Goal: Task Accomplishment & Management: Manage account settings

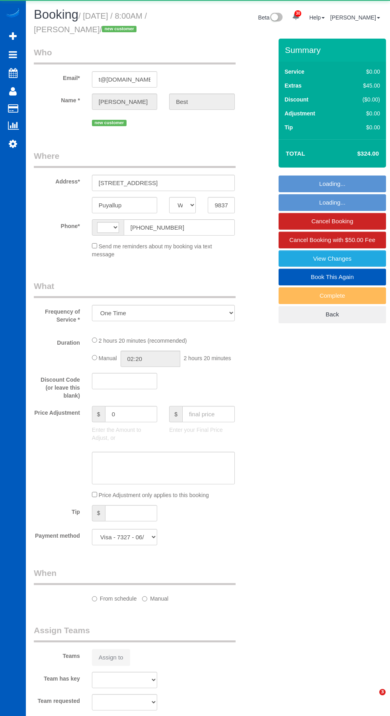
select select "WA"
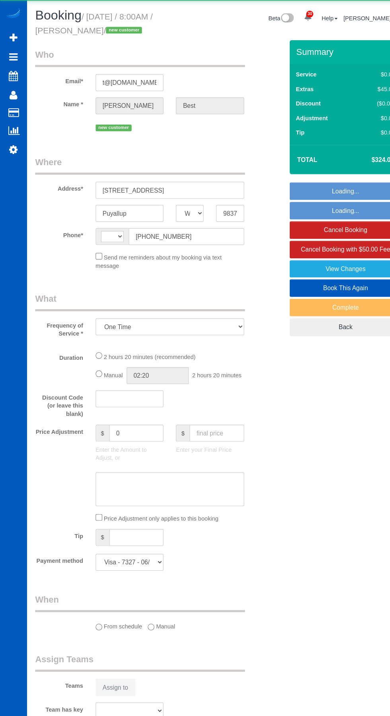
select select "object:3589"
select select "string:[GEOGRAPHIC_DATA]"
select select "199"
select select "1001"
select select "3"
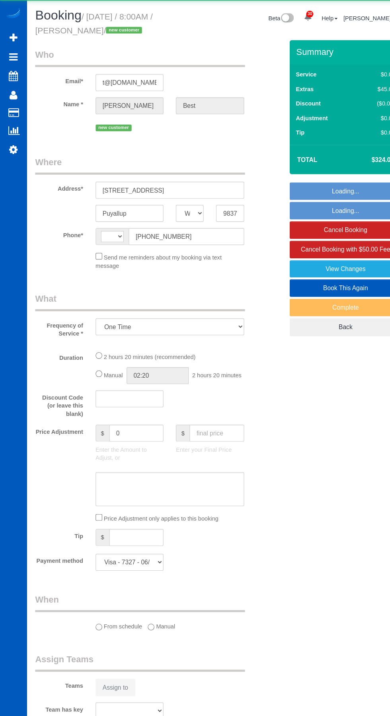
select select "2"
select select "spot1"
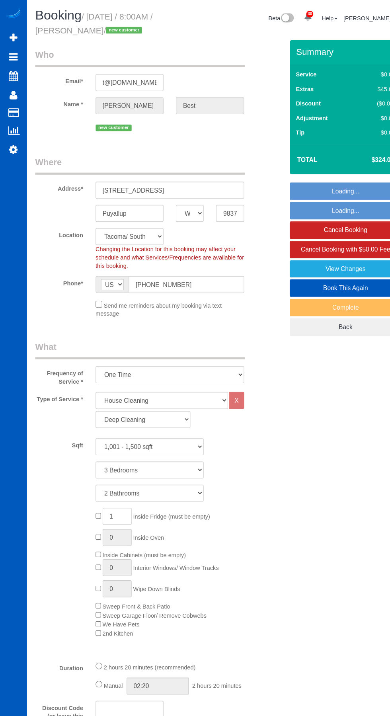
select select "spot12"
select select "1001"
select select "3"
select select "2"
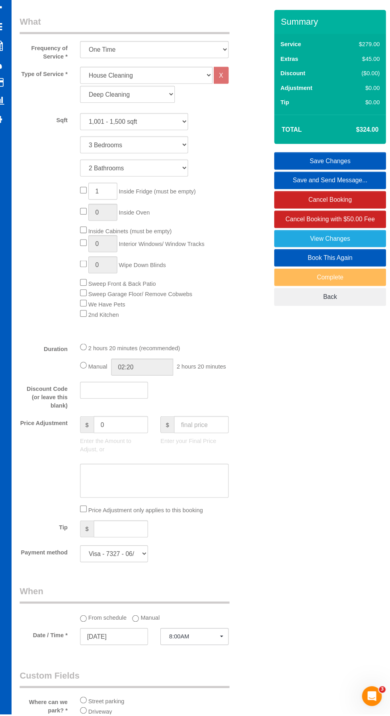
scroll to position [284, 0]
click at [145, 563] on select "Visa - 7327 - 06/2029 (Default) Add Credit Card ─────────────── Cash Check Payp…" at bounding box center [124, 561] width 65 height 16
select select "string:fspay"
click at [92, 553] on select "Visa - 7327 - 06/2029 (Default) Add Credit Card ─────────────── Cash Check Payp…" at bounding box center [124, 561] width 65 height 16
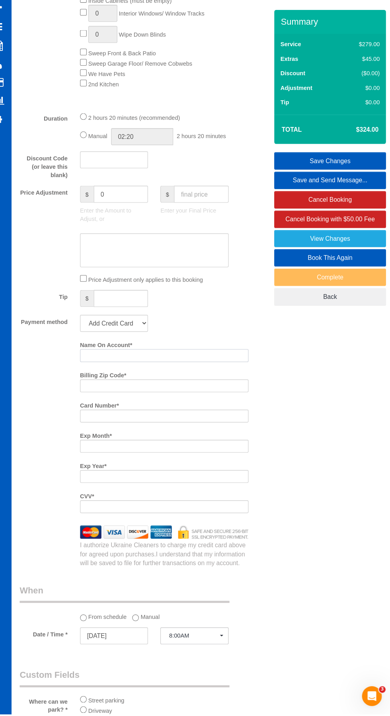
click at [168, 373] on input "Name On Account *" at bounding box center [173, 371] width 162 height 12
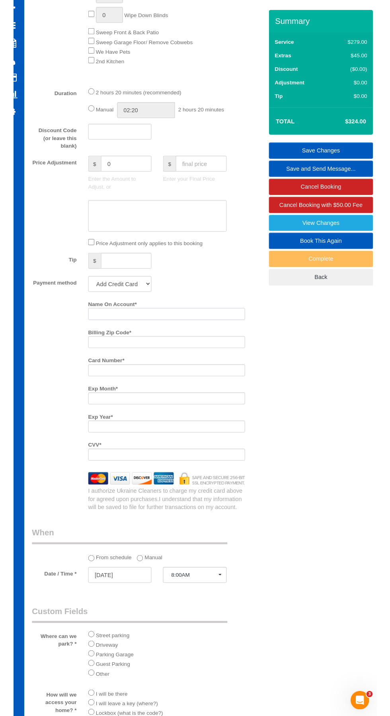
scroll to position [528, 0]
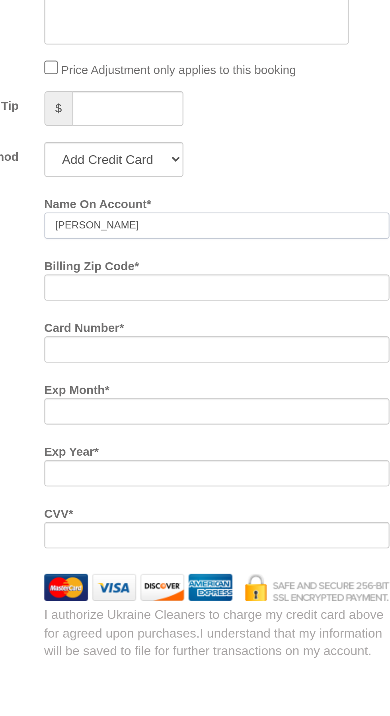
type input "[PERSON_NAME]"
click at [160, 377] on input "Billing Zip Code *" at bounding box center [173, 378] width 162 height 12
click at [184, 377] on input "Billing Zip Code *" at bounding box center [173, 378] width 162 height 12
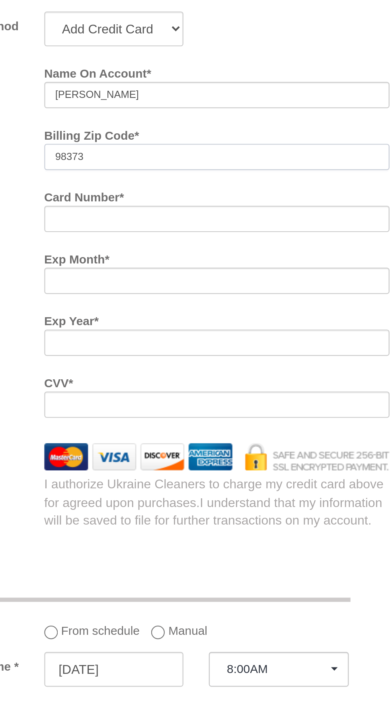
type input "98373"
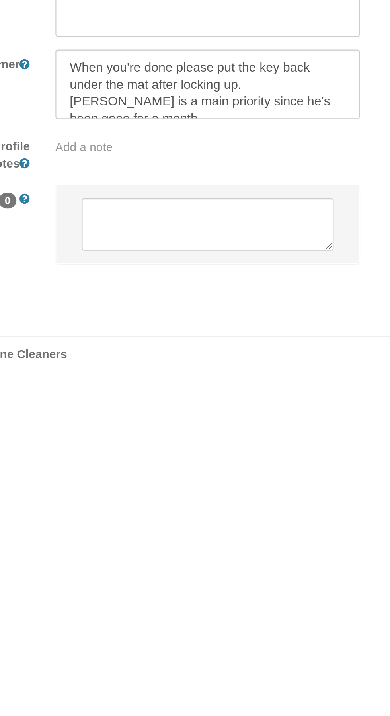
scroll to position [1030, 0]
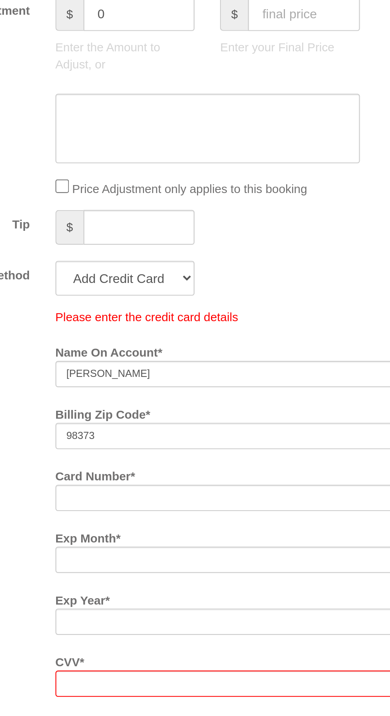
click at [211, 228] on div "Payment method Visa - 7327 - 06/2029 (Default) Add Credit Card ─────────────── …" at bounding box center [144, 227] width 232 height 16
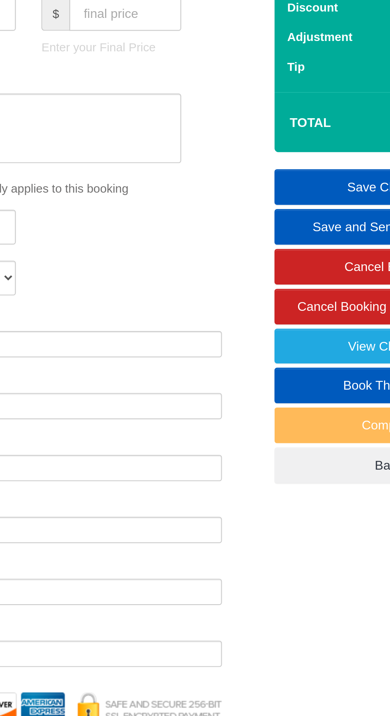
scroll to position [619, 0]
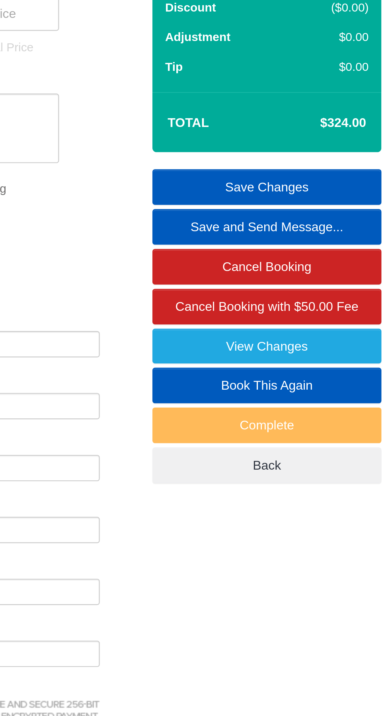
click at [344, 182] on link "Save Changes" at bounding box center [333, 184] width 108 height 17
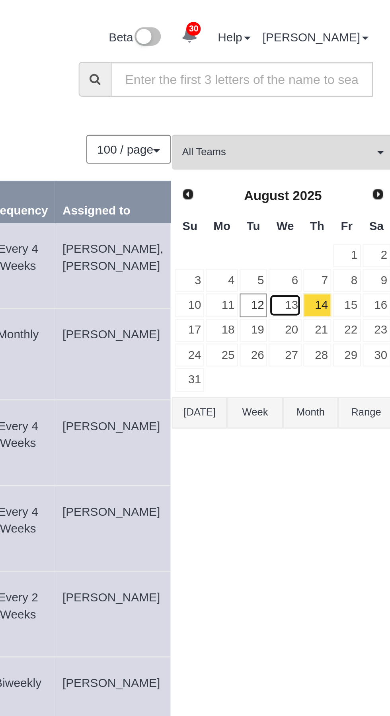
click at [333, 145] on link "13" at bounding box center [340, 143] width 15 height 11
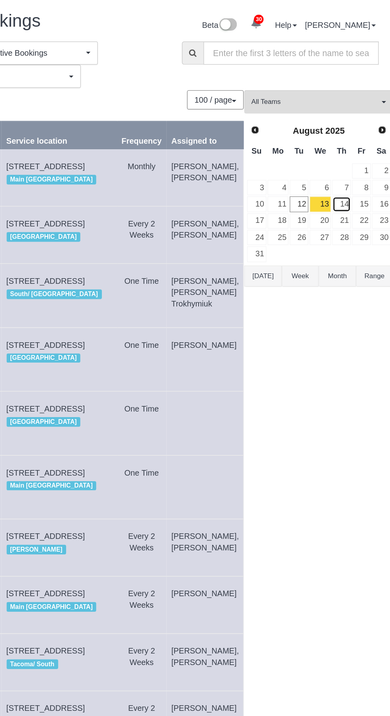
click at [350, 142] on link "14" at bounding box center [356, 143] width 13 height 11
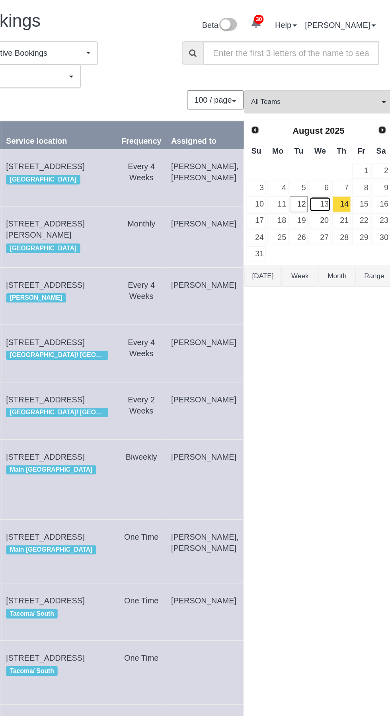
click at [333, 145] on link "13" at bounding box center [340, 143] width 15 height 11
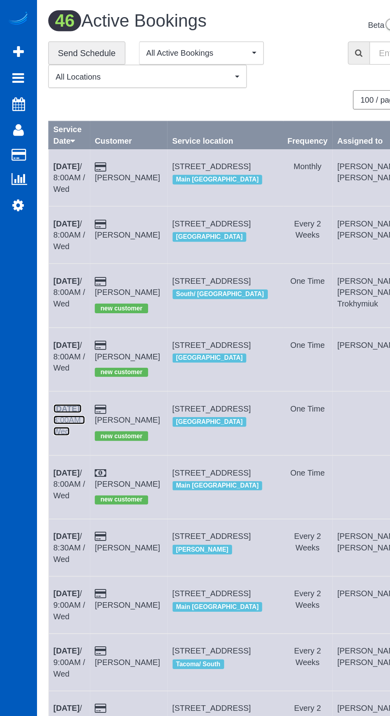
click at [48, 303] on link "[DATE] 8:00AM / Wed" at bounding box center [48, 295] width 22 height 22
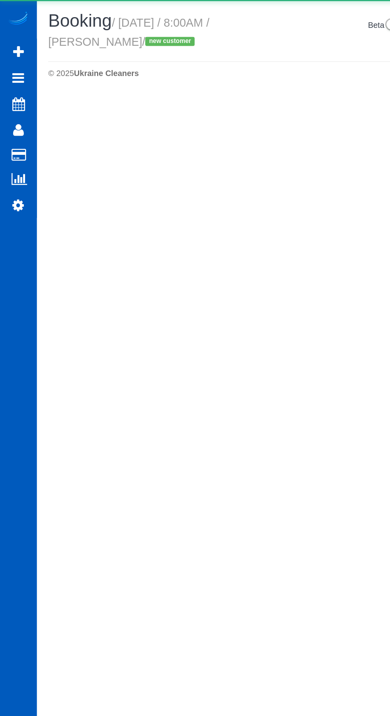
select select "WA"
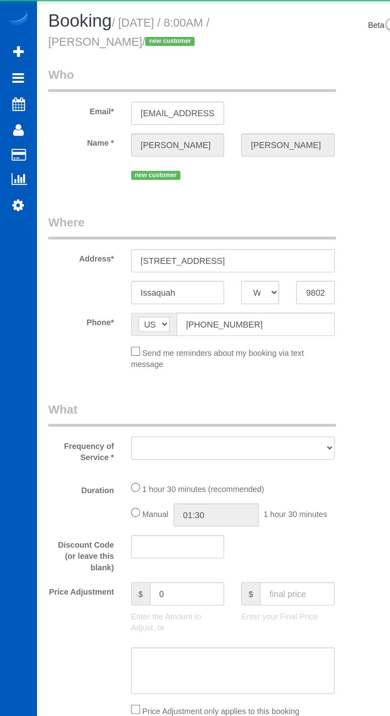
select select "object:6649"
select select "string:fspay-2829192a-4ab6-4c4e-9849-da507fef2871"
select select "199"
select select "1001"
select select "2"
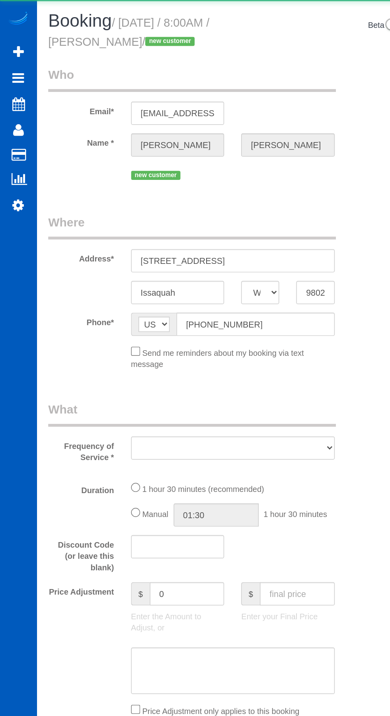
select select "2"
select select "number:8"
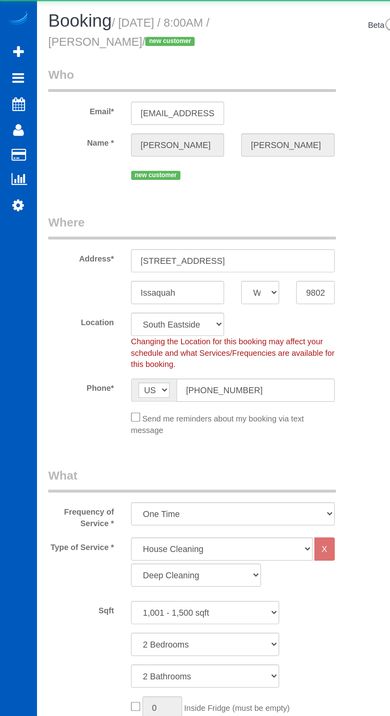
select select "object:6827"
select select "spot23"
select select "1001"
select select "2"
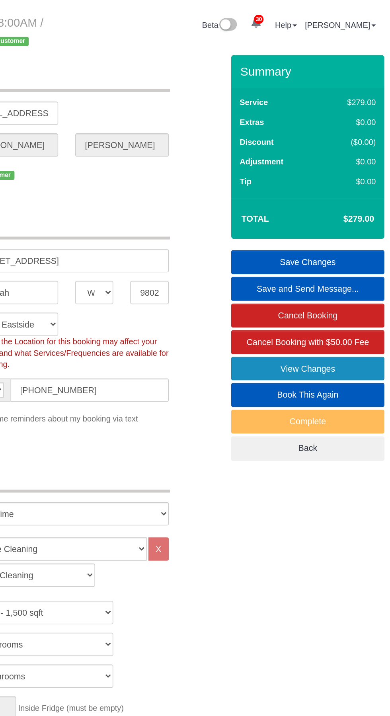
click at [355, 262] on link "View Changes" at bounding box center [333, 258] width 108 height 17
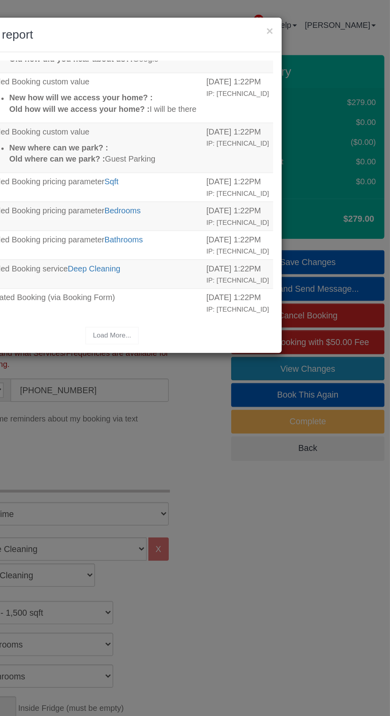
scroll to position [185, 0]
click at [306, 22] on button "×" at bounding box center [305, 22] width 5 height 8
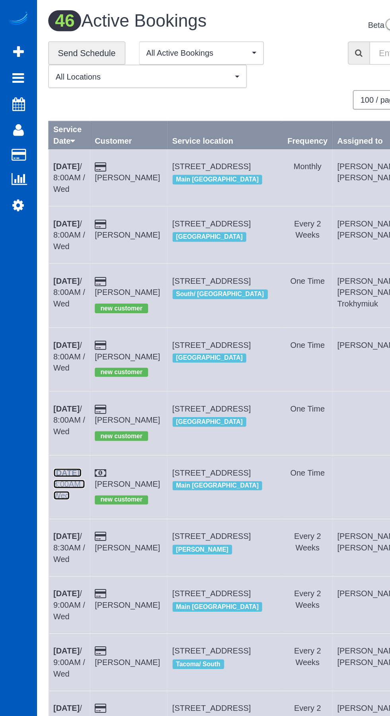
click at [57, 351] on link "[DATE] 8:00AM / Wed" at bounding box center [48, 340] width 22 height 22
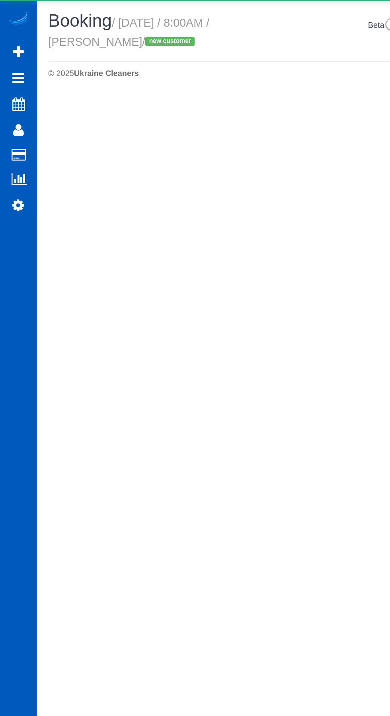
select select "WA"
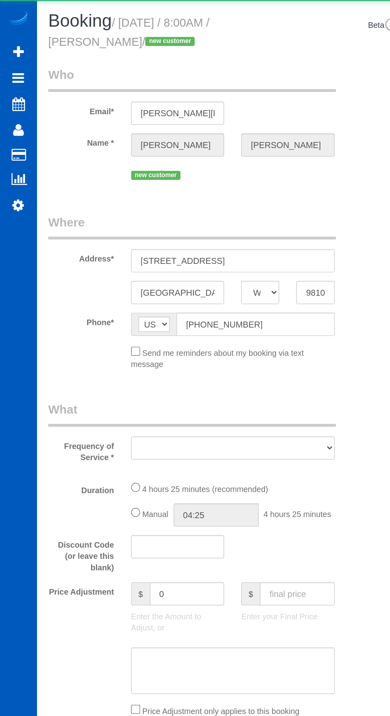
select select "object:8338"
select select "199"
select select "spot32"
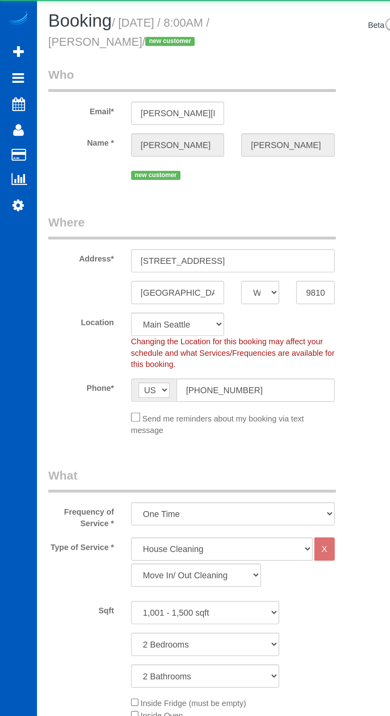
select select "object:8584"
select select "1001"
select select "2"
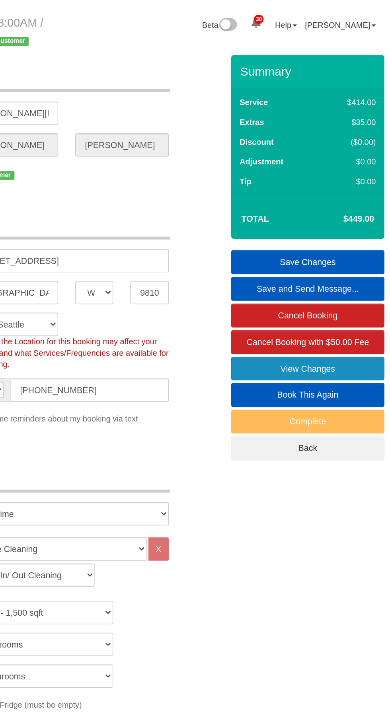
click at [358, 267] on link "View Changes" at bounding box center [333, 258] width 108 height 17
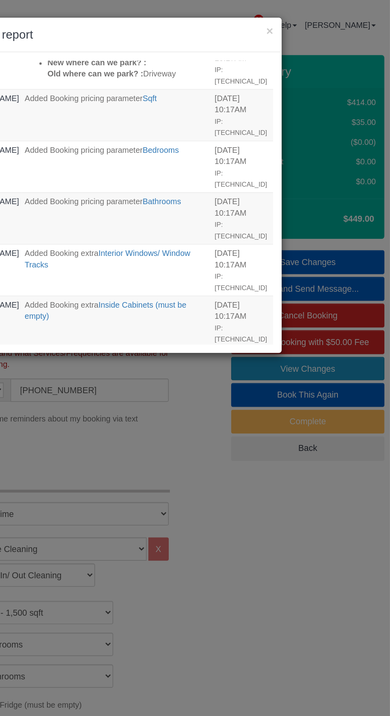
scroll to position [199, 0]
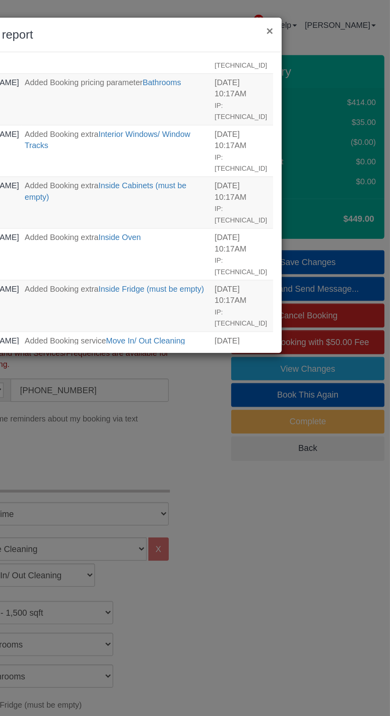
click at [307, 19] on button "×" at bounding box center [305, 22] width 5 height 8
